Goal: Task Accomplishment & Management: Manage account settings

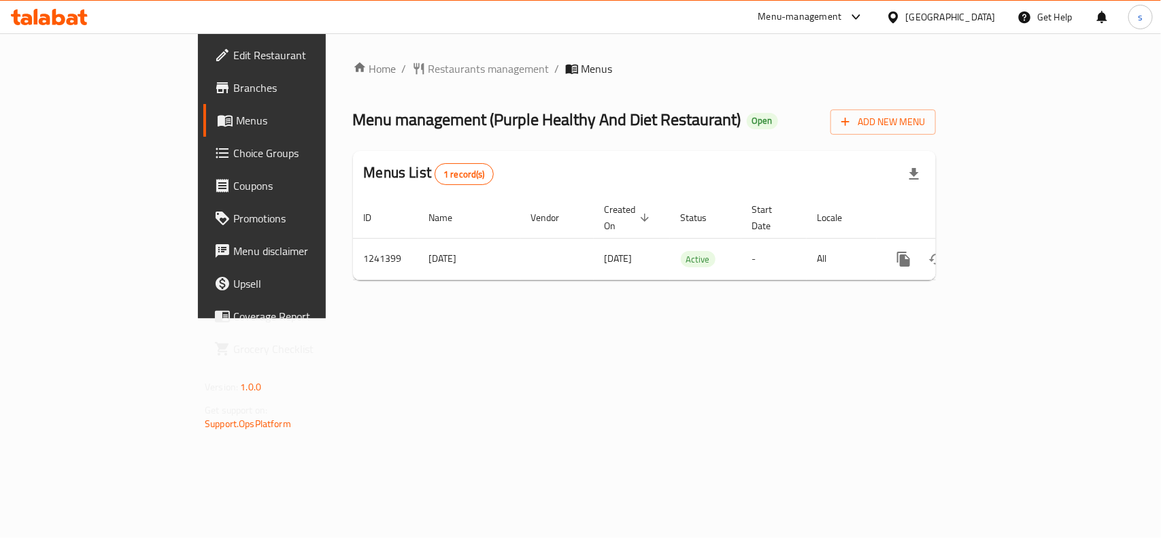
click at [233, 147] on span "Choice Groups" at bounding box center [307, 153] width 148 height 16
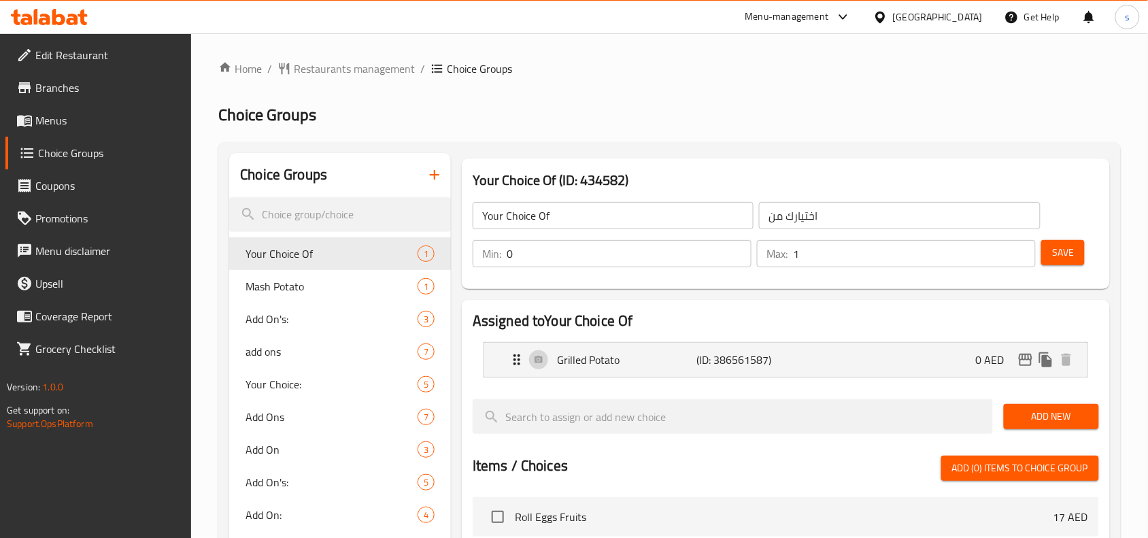
click at [327, 245] on span "Your Choice Of" at bounding box center [310, 253] width 131 height 16
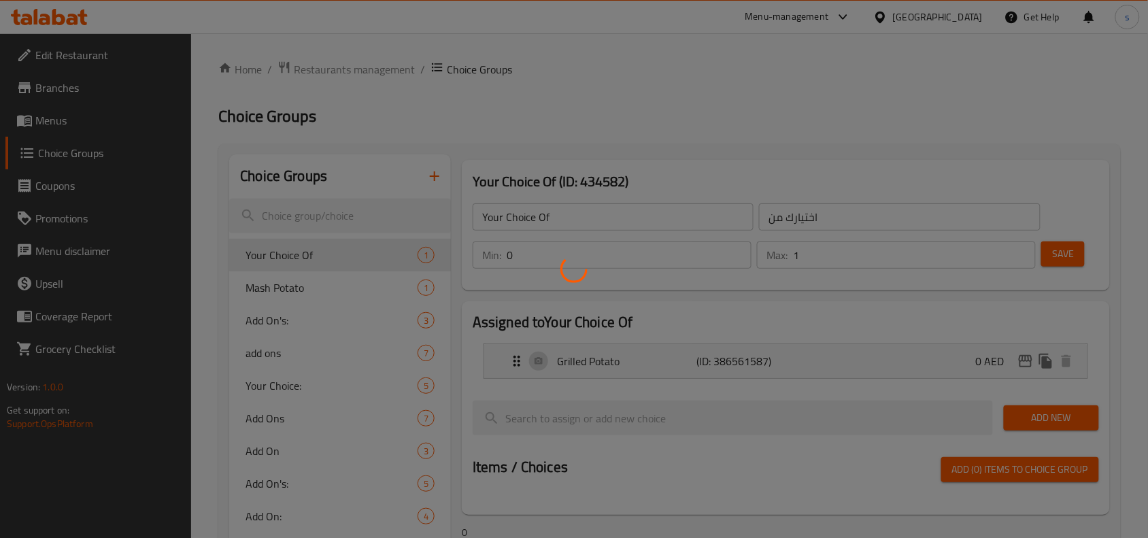
click at [75, 84] on div at bounding box center [574, 269] width 1148 height 538
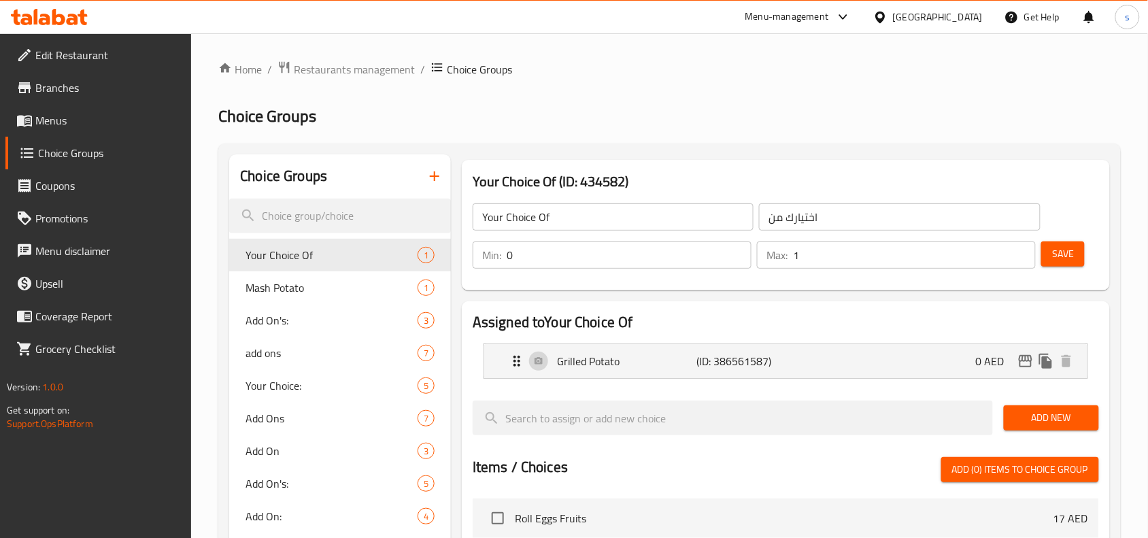
click at [73, 84] on span "Branches" at bounding box center [108, 88] width 146 height 16
click at [72, 84] on span "Branches" at bounding box center [108, 88] width 146 height 16
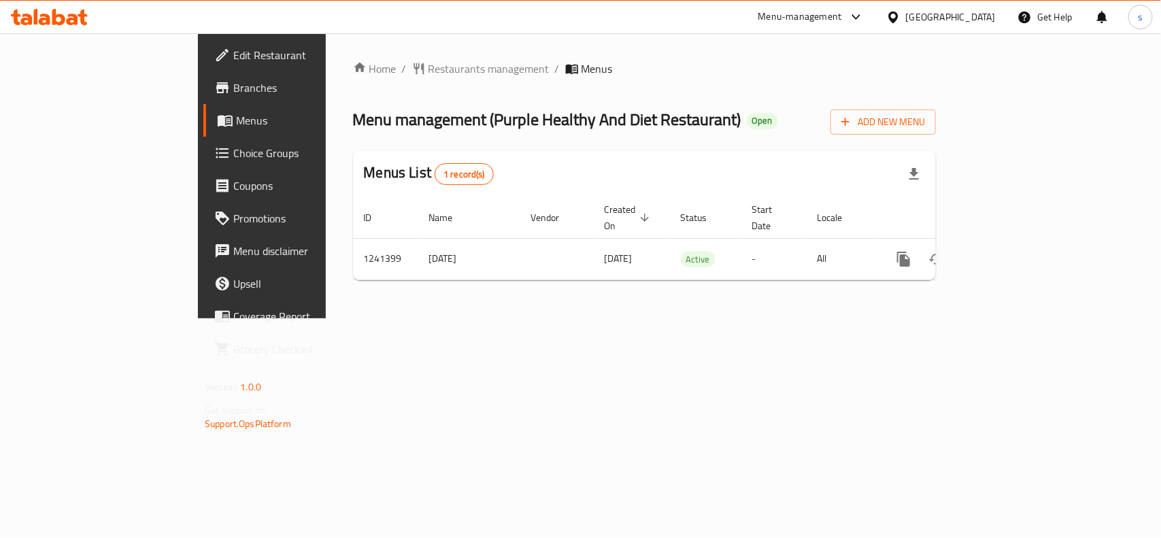
click at [72, 22] on icon at bounding box center [73, 20] width 12 height 12
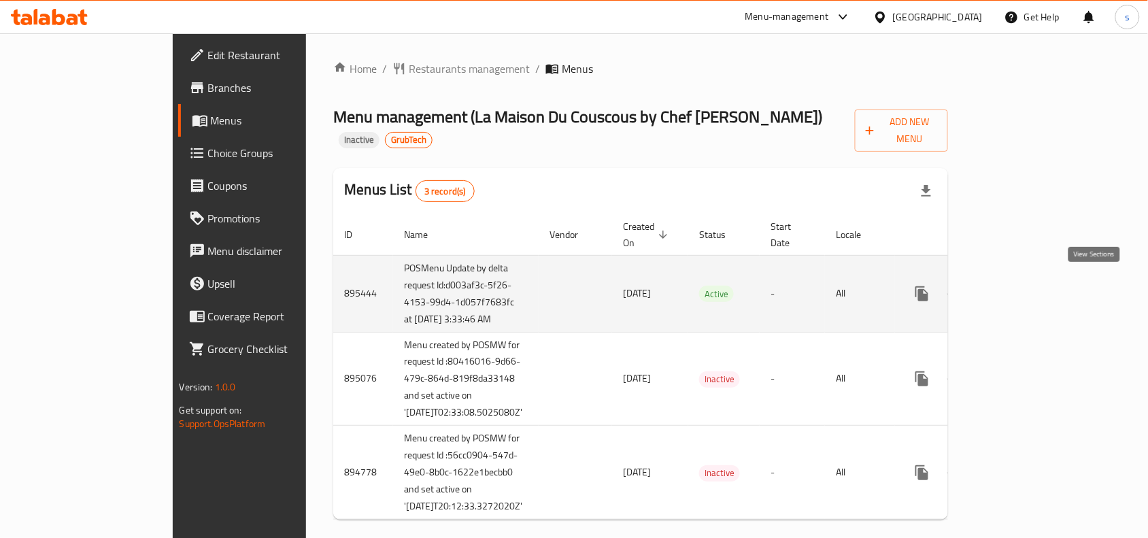
click at [1028, 286] on icon "enhanced table" at bounding box center [1020, 294] width 16 height 16
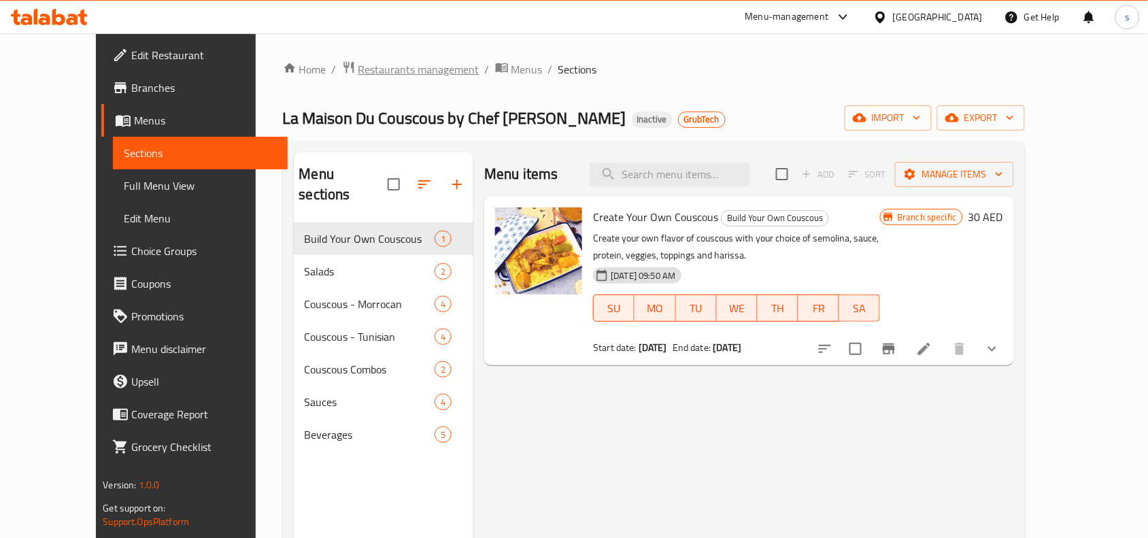
click at [358, 67] on span "Restaurants management" at bounding box center [418, 69] width 121 height 16
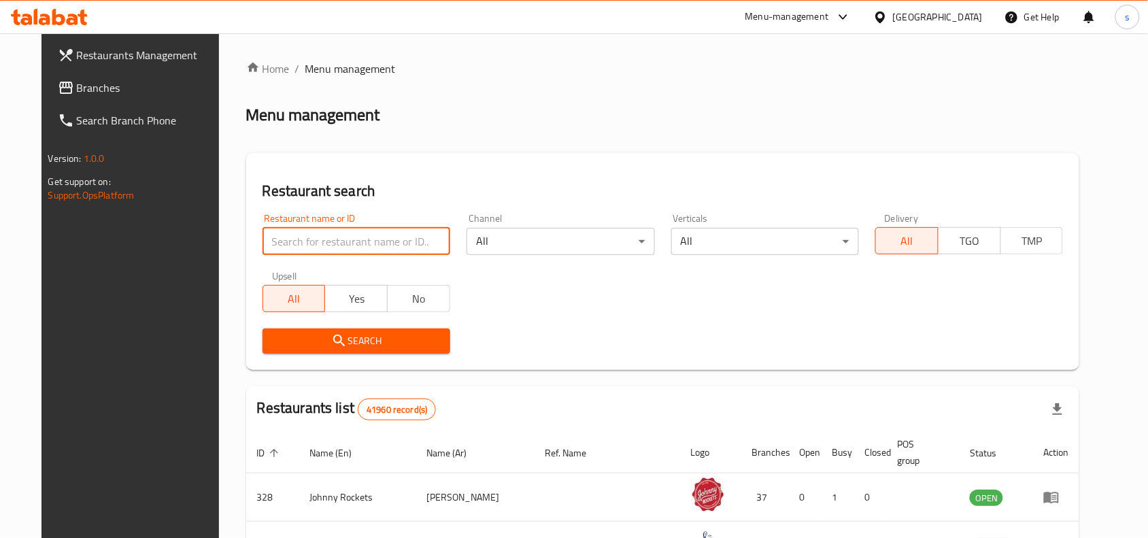
click at [371, 240] on input "search" at bounding box center [356, 241] width 188 height 27
paste input "647681"
type input "647681"
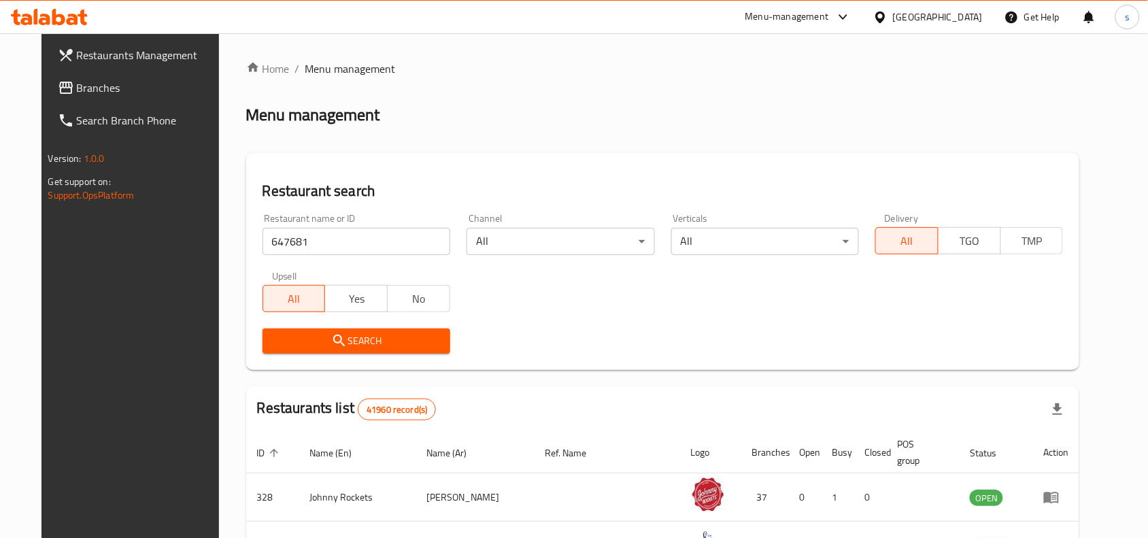
click at [372, 335] on span "Search" at bounding box center [356, 340] width 166 height 17
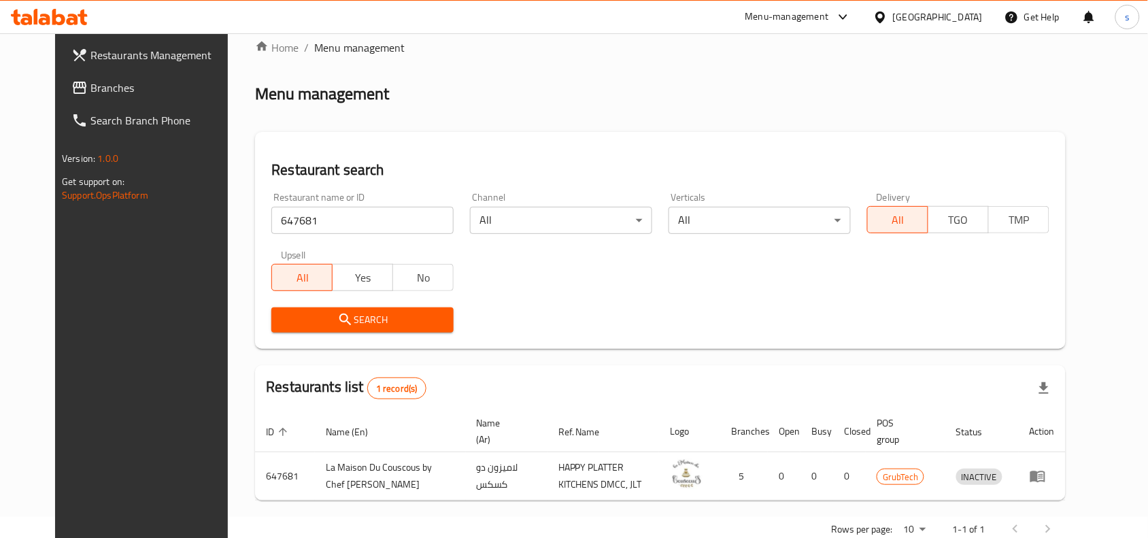
scroll to position [58, 0]
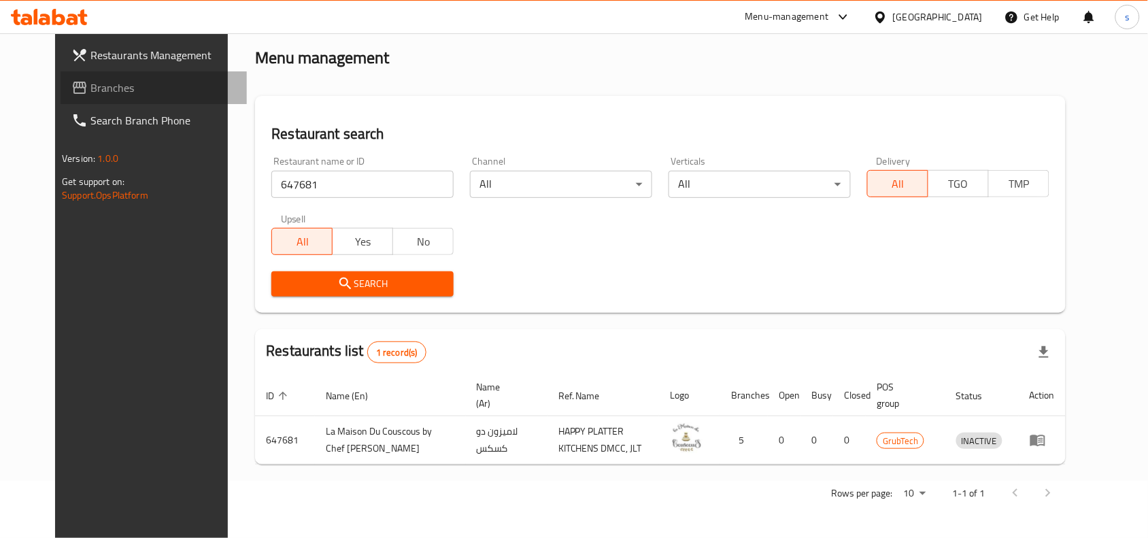
click at [131, 80] on span "Branches" at bounding box center [163, 88] width 146 height 16
